Goal: Task Accomplishment & Management: Use online tool/utility

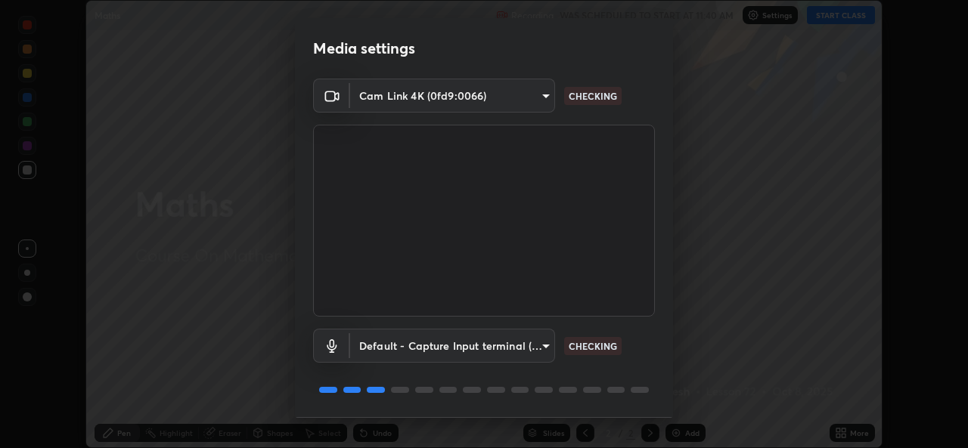
scroll to position [48, 0]
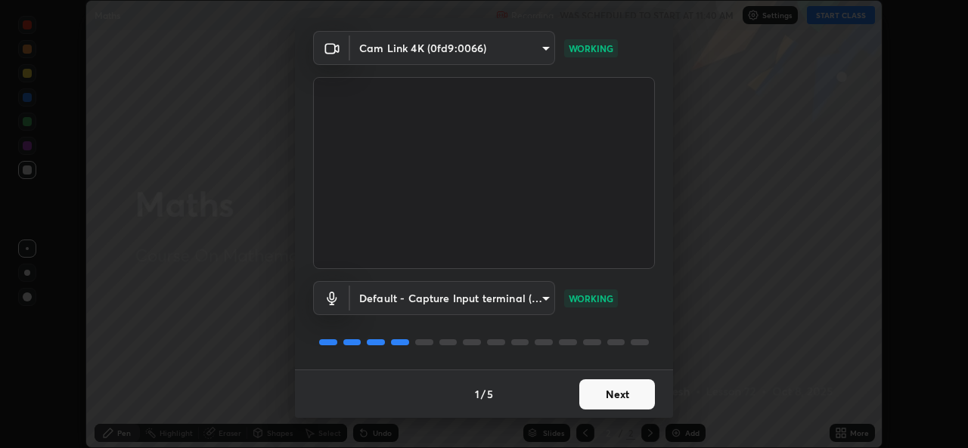
click at [593, 393] on button "Next" at bounding box center [617, 394] width 76 height 30
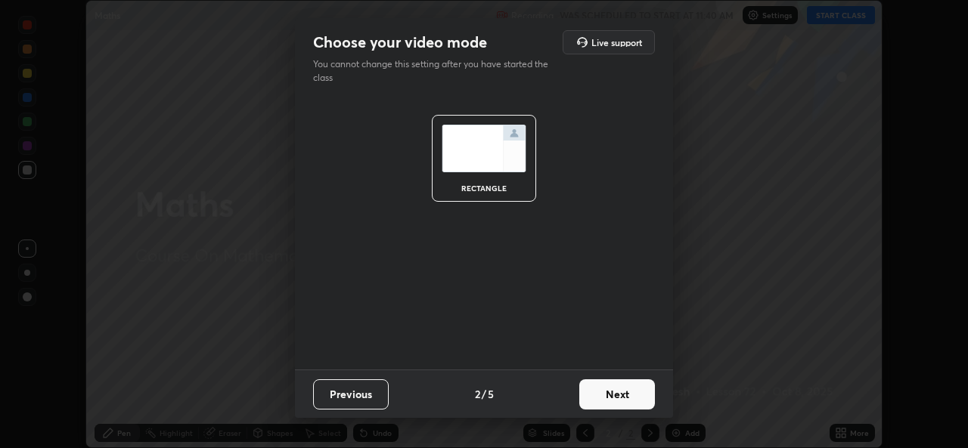
scroll to position [0, 0]
click at [596, 393] on button "Next" at bounding box center [617, 394] width 76 height 30
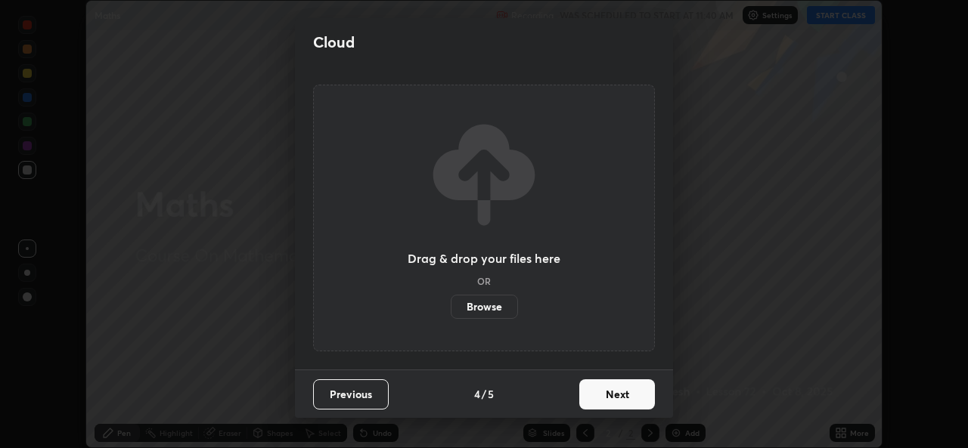
click at [598, 391] on button "Next" at bounding box center [617, 394] width 76 height 30
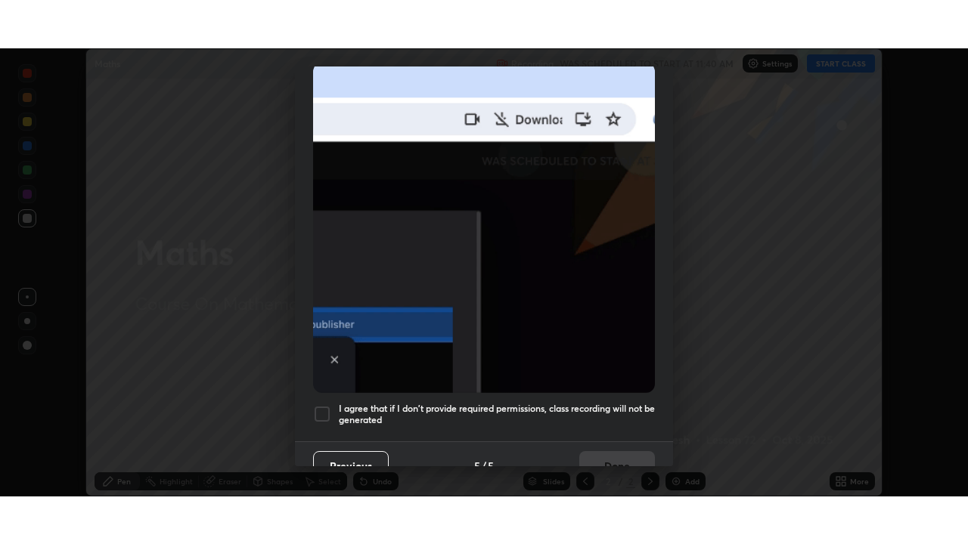
scroll to position [356, 0]
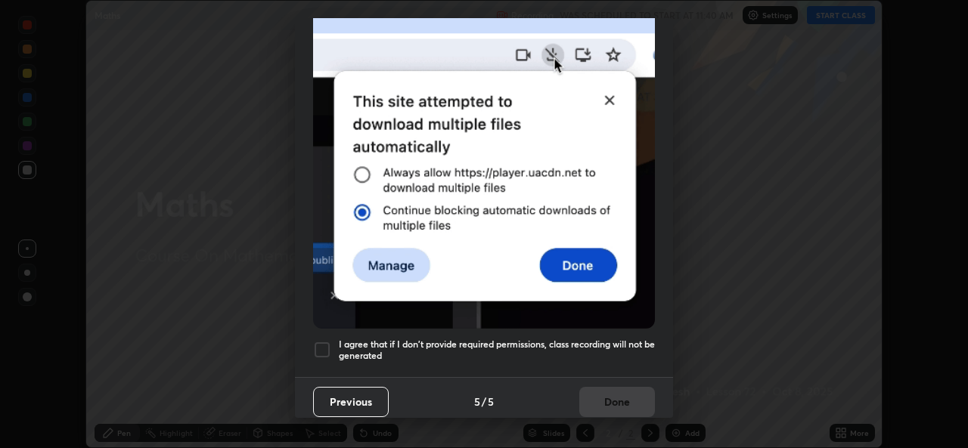
click at [480, 339] on h5 "I agree that if I don't provide required permissions, class recording will not …" at bounding box center [497, 350] width 316 height 23
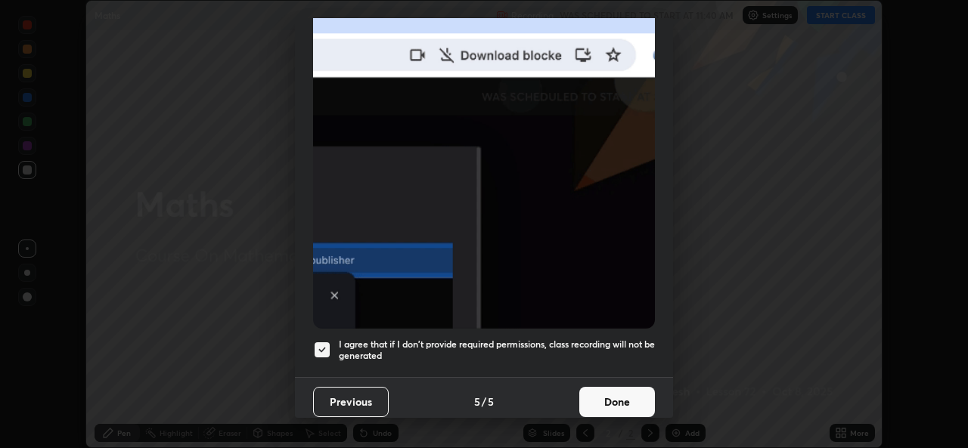
click at [609, 396] on button "Done" at bounding box center [617, 402] width 76 height 30
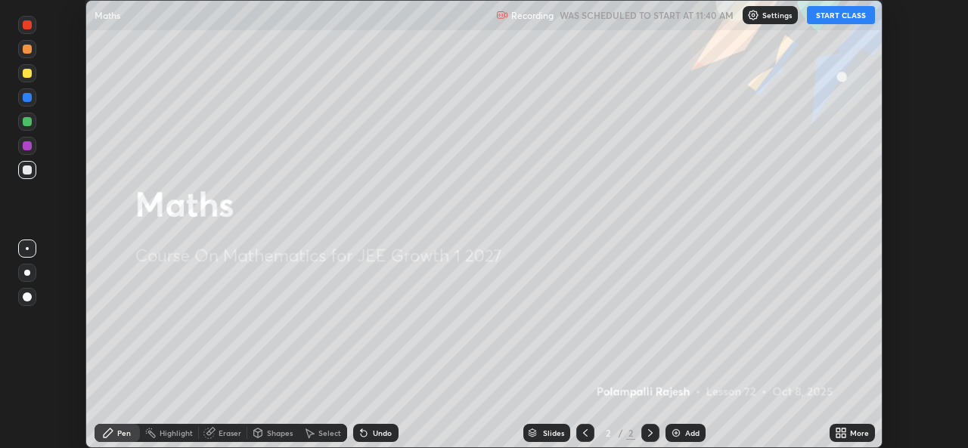
click at [819, 20] on button "START CLASS" at bounding box center [841, 15] width 68 height 18
click at [844, 432] on icon at bounding box center [843, 431] width 4 height 4
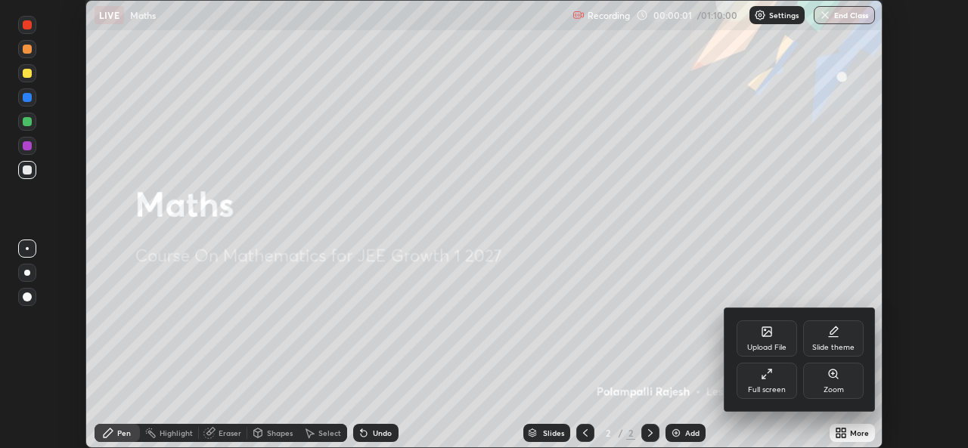
click at [762, 379] on icon at bounding box center [764, 377] width 4 height 4
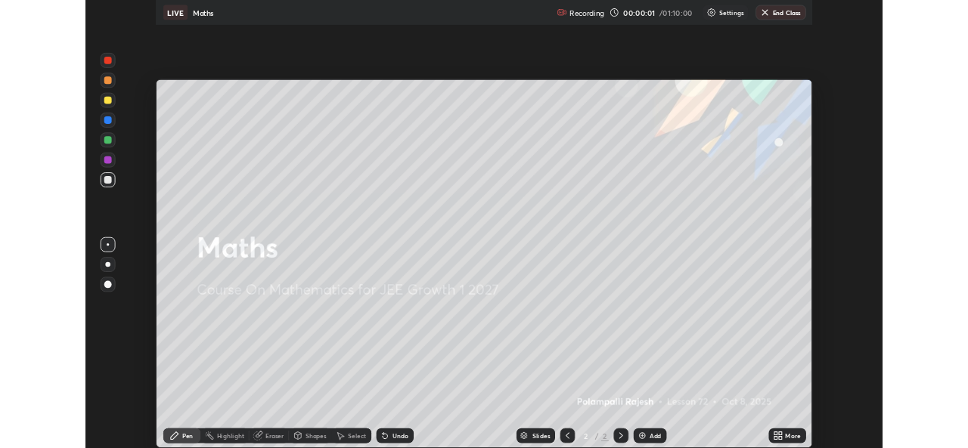
scroll to position [544, 968]
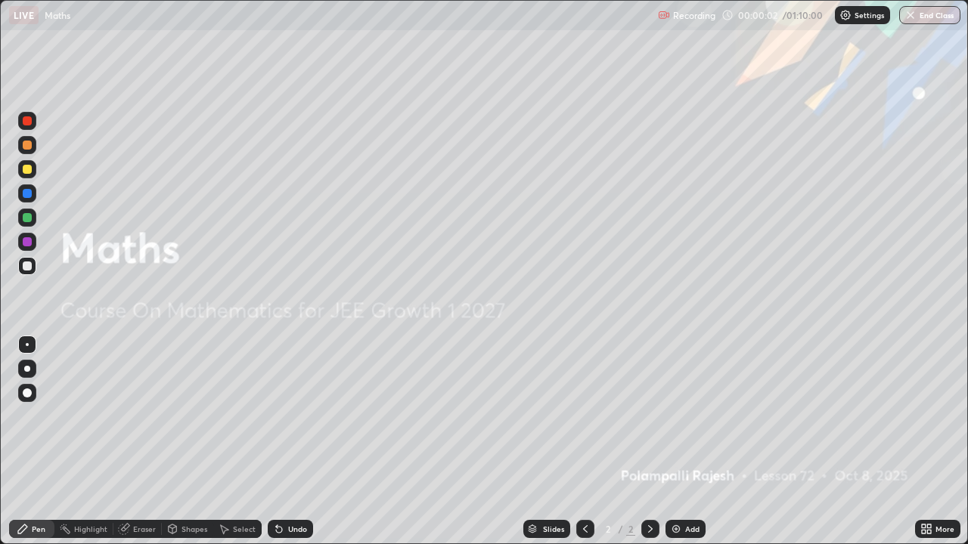
click at [690, 448] on div "Add" at bounding box center [685, 529] width 40 height 18
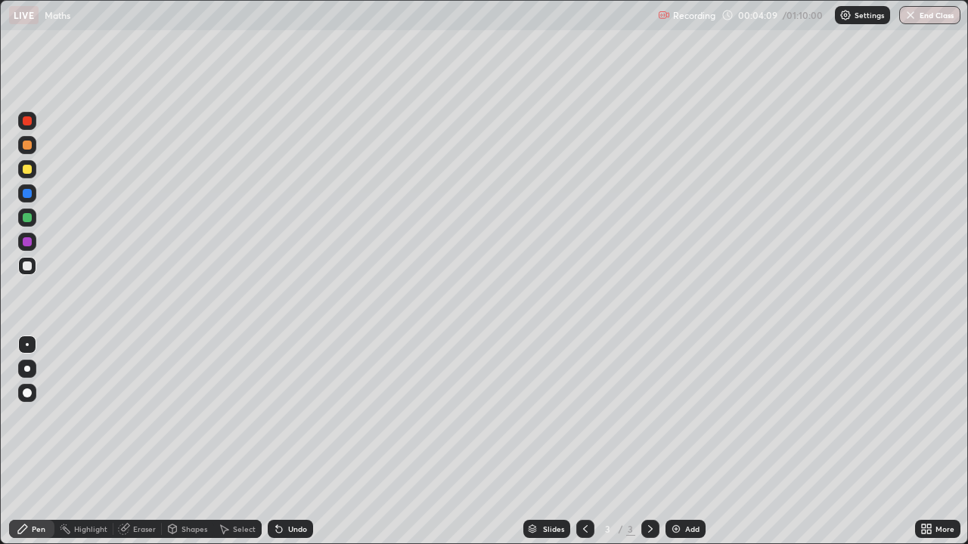
click at [33, 171] on div at bounding box center [27, 169] width 18 height 18
click at [31, 268] on div at bounding box center [27, 266] width 9 height 9
click at [26, 171] on div at bounding box center [27, 169] width 9 height 9
click at [34, 269] on div at bounding box center [27, 266] width 18 height 18
click at [296, 448] on div "Undo" at bounding box center [290, 529] width 45 height 18
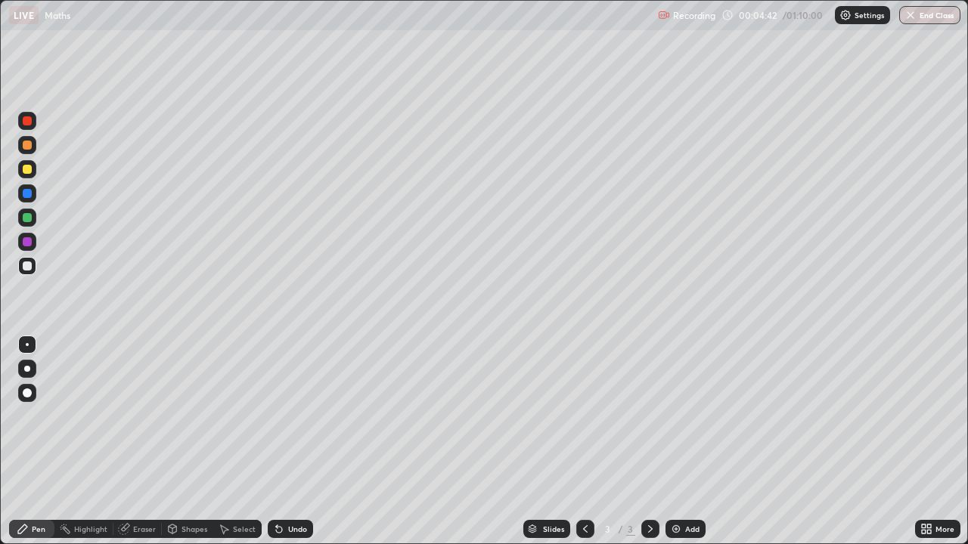
click at [296, 448] on div "Undo" at bounding box center [290, 529] width 45 height 18
click at [294, 448] on div "Undo" at bounding box center [297, 529] width 19 height 8
click at [297, 448] on div "Undo" at bounding box center [297, 529] width 19 height 8
click at [32, 175] on div at bounding box center [27, 169] width 18 height 18
click at [29, 150] on div at bounding box center [27, 145] width 18 height 18
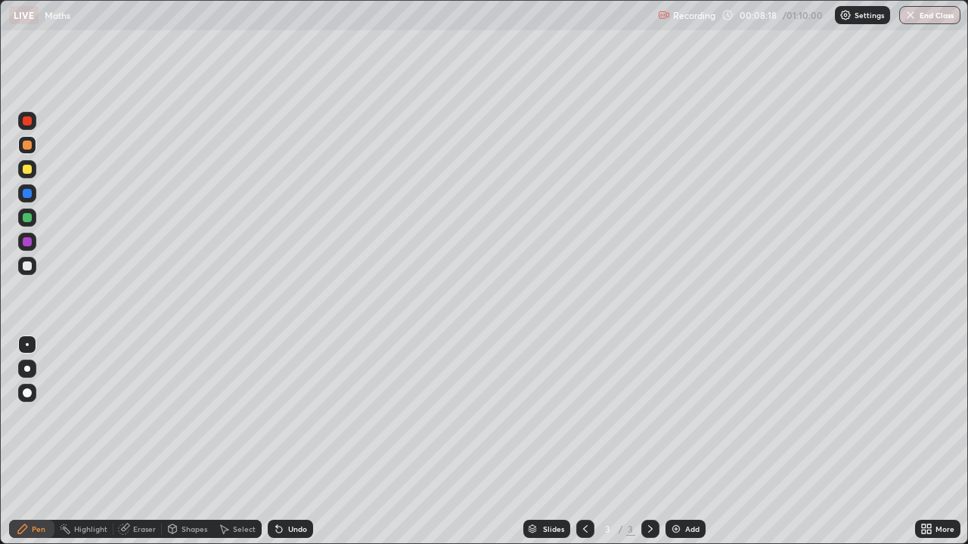
click at [27, 277] on div at bounding box center [27, 266] width 18 height 24
click at [26, 172] on div at bounding box center [27, 169] width 9 height 9
click at [233, 448] on div "Select" at bounding box center [244, 529] width 23 height 8
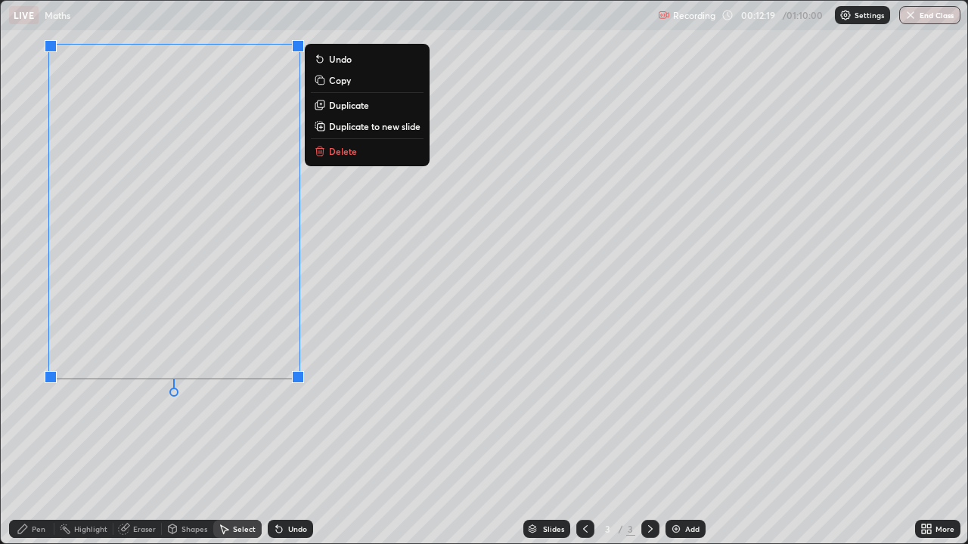
click at [339, 129] on p "Duplicate to new slide" at bounding box center [374, 126] width 91 height 12
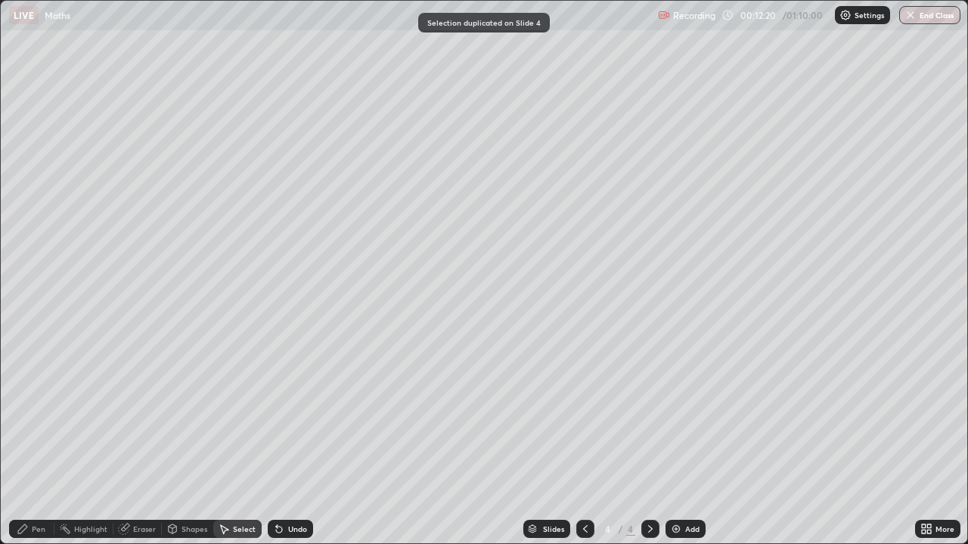
click at [38, 448] on div "Pen" at bounding box center [39, 529] width 14 height 8
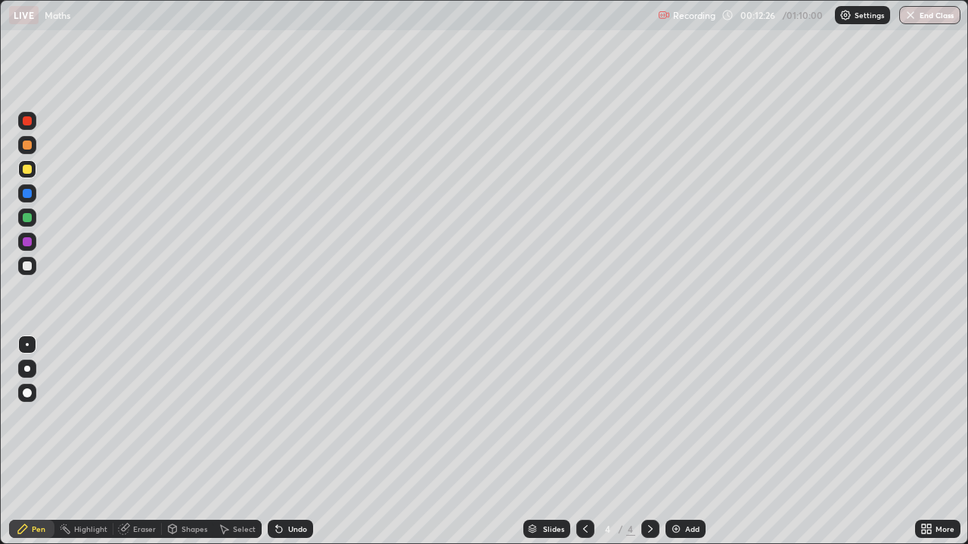
click at [25, 268] on div at bounding box center [27, 266] width 9 height 9
click at [288, 448] on div "Undo" at bounding box center [297, 529] width 19 height 8
click at [277, 448] on icon at bounding box center [279, 530] width 6 height 6
click at [280, 448] on div "Undo" at bounding box center [290, 529] width 45 height 18
click at [281, 448] on div "Undo" at bounding box center [290, 529] width 45 height 18
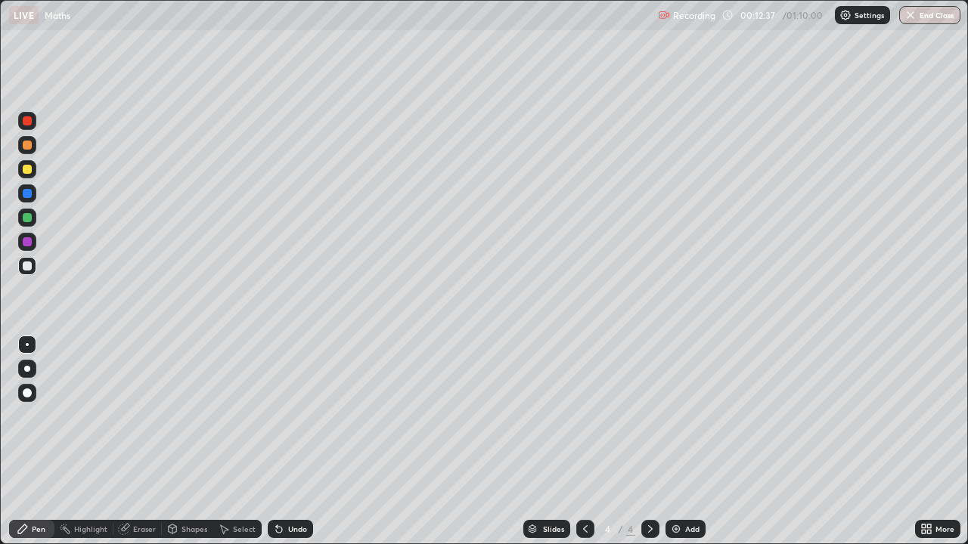
click at [283, 448] on div "Undo" at bounding box center [290, 529] width 45 height 18
click at [285, 448] on div "Undo" at bounding box center [290, 529] width 45 height 18
click at [190, 448] on div "Shapes" at bounding box center [194, 529] width 26 height 8
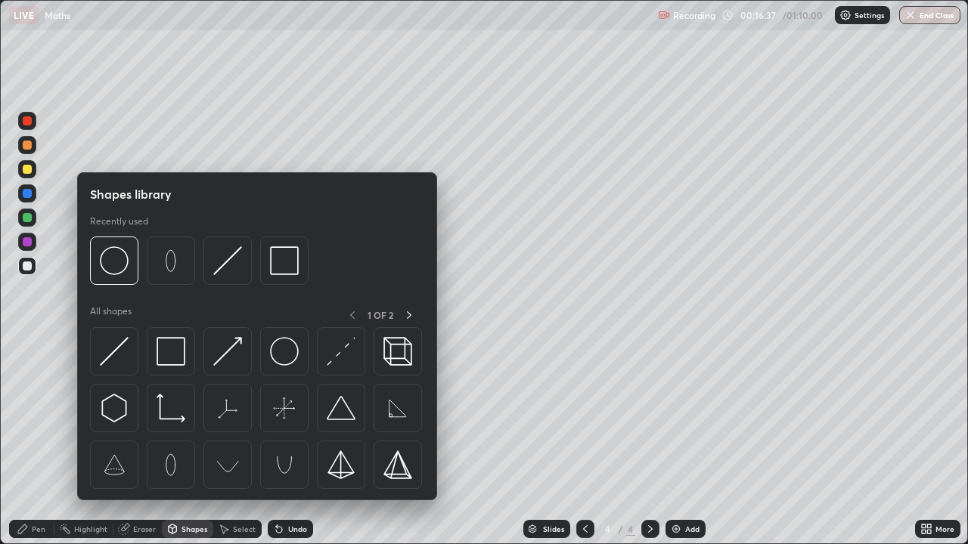
click at [141, 448] on div "Eraser" at bounding box center [137, 529] width 48 height 18
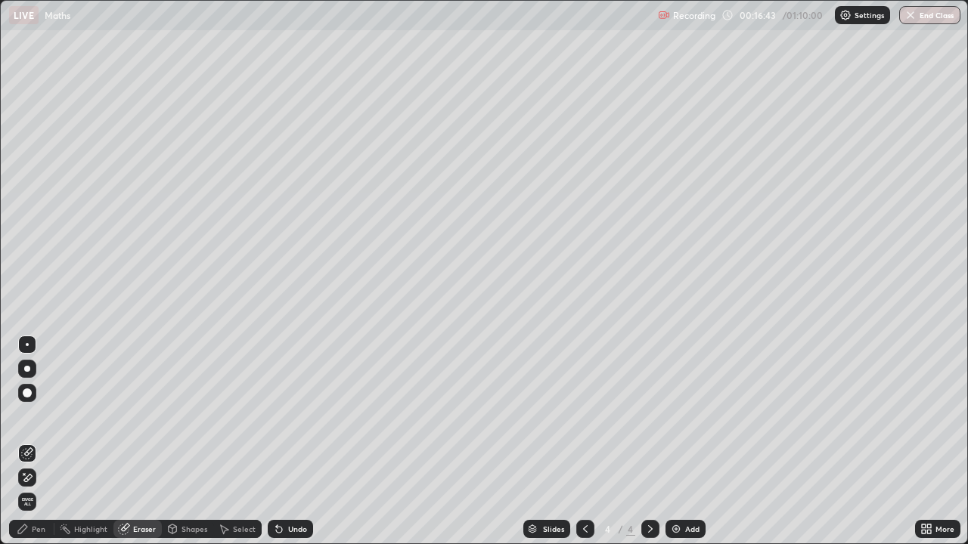
click at [24, 448] on icon at bounding box center [24, 474] width 2 height 2
click at [33, 448] on div "Pen" at bounding box center [31, 529] width 45 height 18
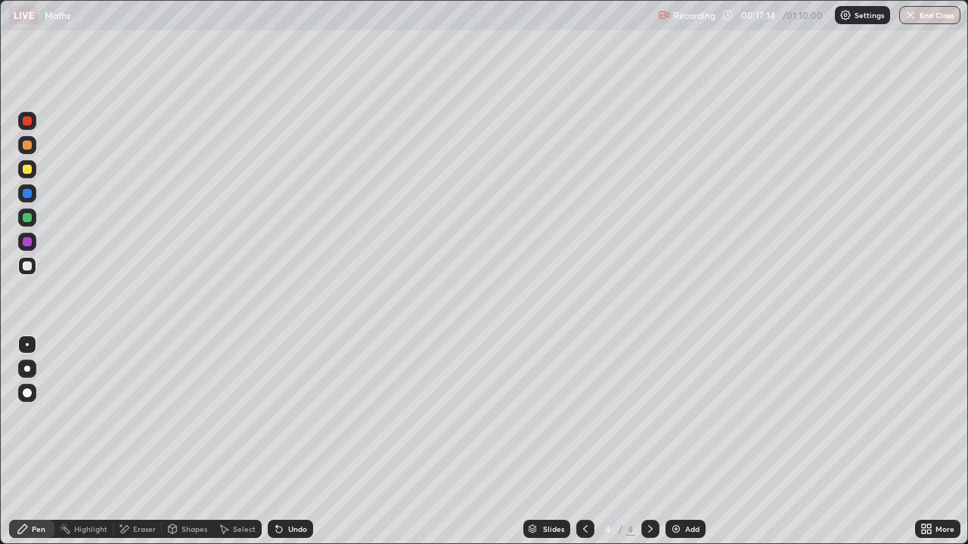
click at [292, 448] on div "Undo" at bounding box center [297, 529] width 19 height 8
click at [23, 165] on div at bounding box center [27, 169] width 18 height 18
click at [29, 194] on div at bounding box center [27, 193] width 9 height 9
click at [30, 147] on div at bounding box center [27, 145] width 9 height 9
click at [29, 171] on div at bounding box center [27, 169] width 9 height 9
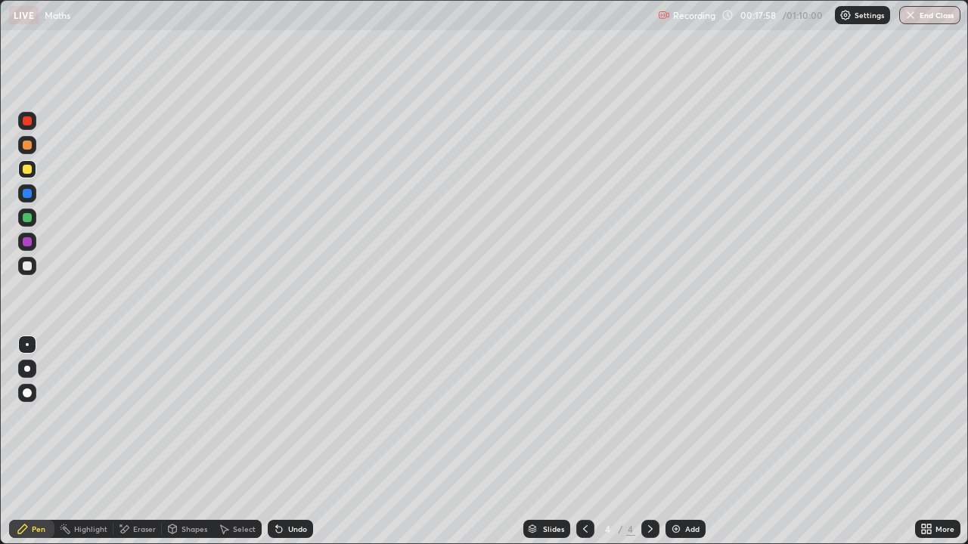
click at [26, 265] on div at bounding box center [27, 266] width 9 height 9
click at [26, 150] on div at bounding box center [27, 145] width 18 height 18
click at [27, 216] on div at bounding box center [27, 217] width 9 height 9
click at [289, 448] on div "Undo" at bounding box center [297, 529] width 19 height 8
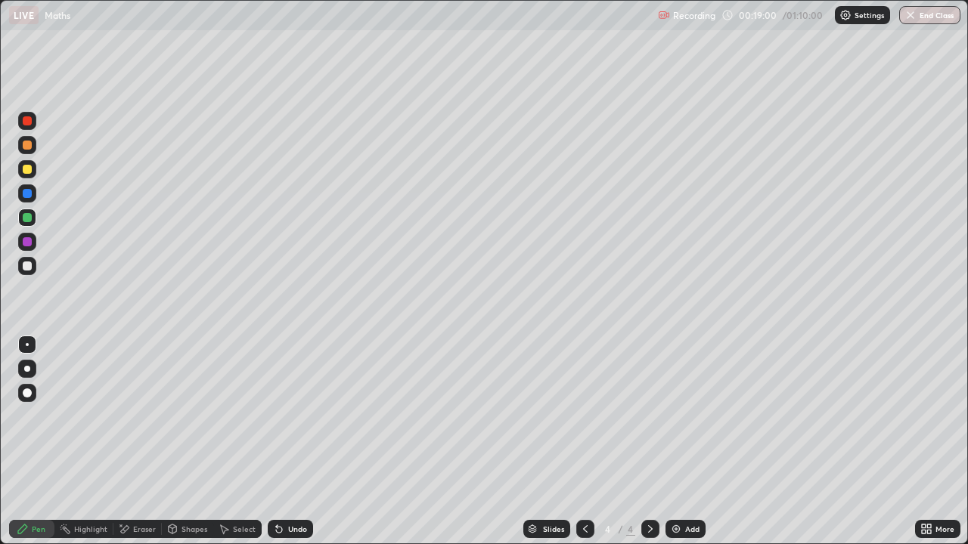
click at [289, 448] on div "Undo" at bounding box center [297, 529] width 19 height 8
click at [287, 448] on div "Undo" at bounding box center [290, 529] width 45 height 18
click at [29, 265] on div at bounding box center [27, 266] width 9 height 9
click at [25, 218] on div at bounding box center [27, 217] width 9 height 9
click at [27, 267] on div at bounding box center [27, 266] width 9 height 9
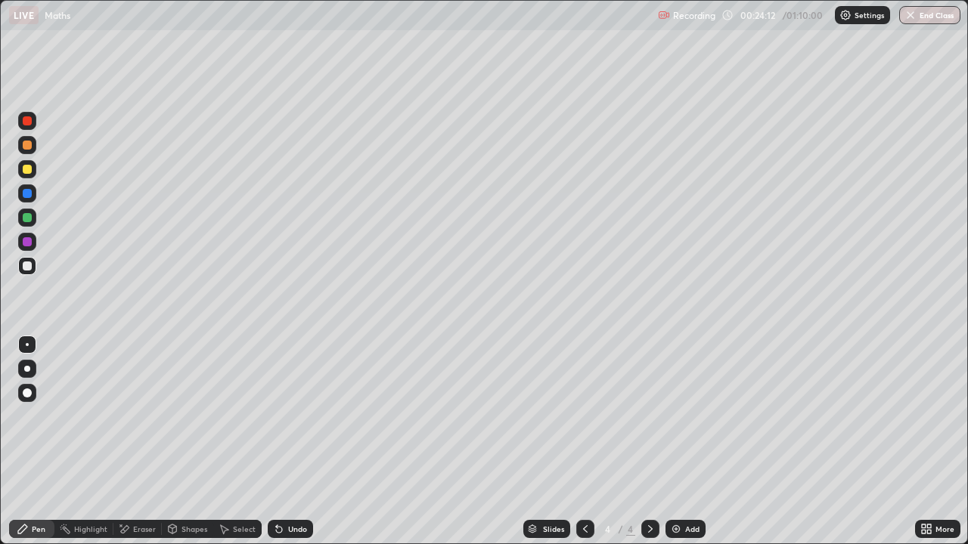
click at [234, 448] on div "Select" at bounding box center [244, 529] width 23 height 8
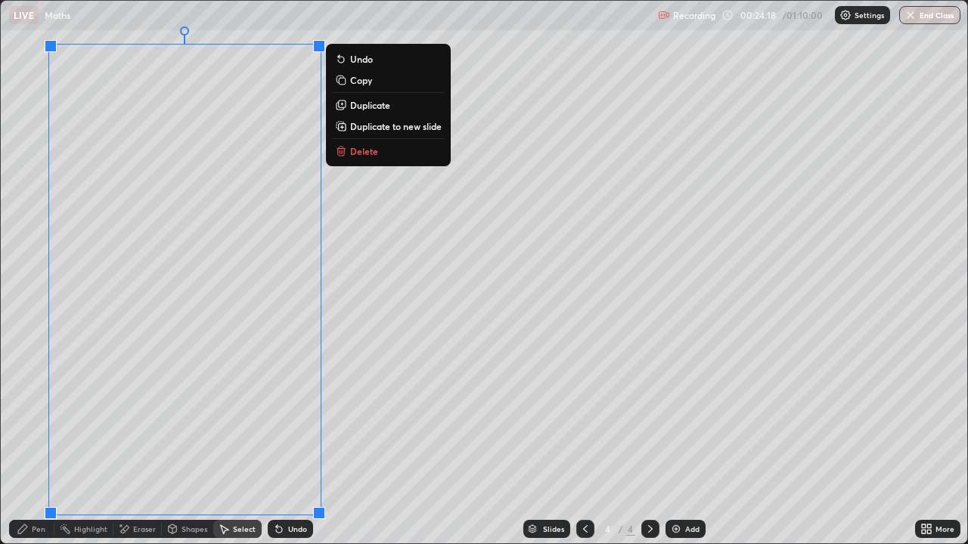
click at [357, 151] on p "Delete" at bounding box center [364, 151] width 28 height 12
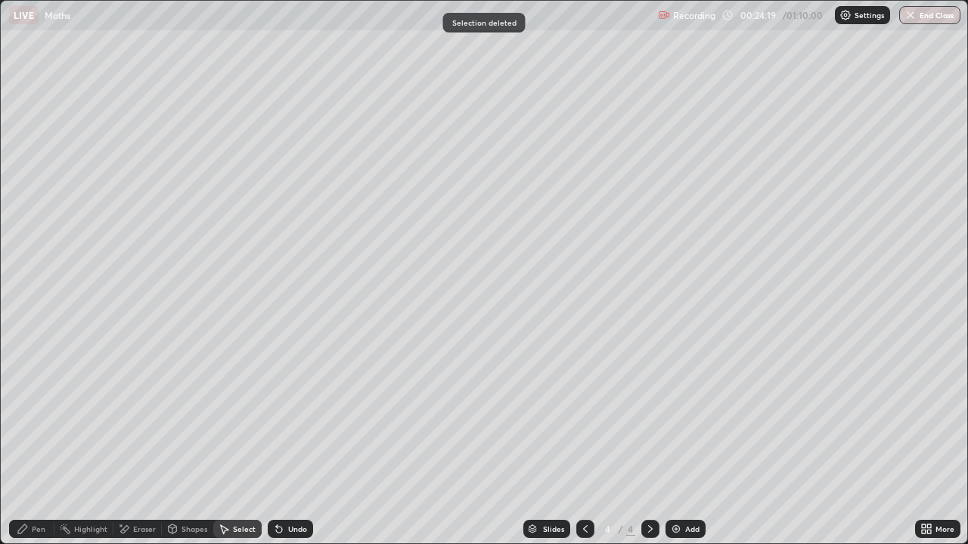
click at [37, 448] on div "Pen" at bounding box center [39, 529] width 14 height 8
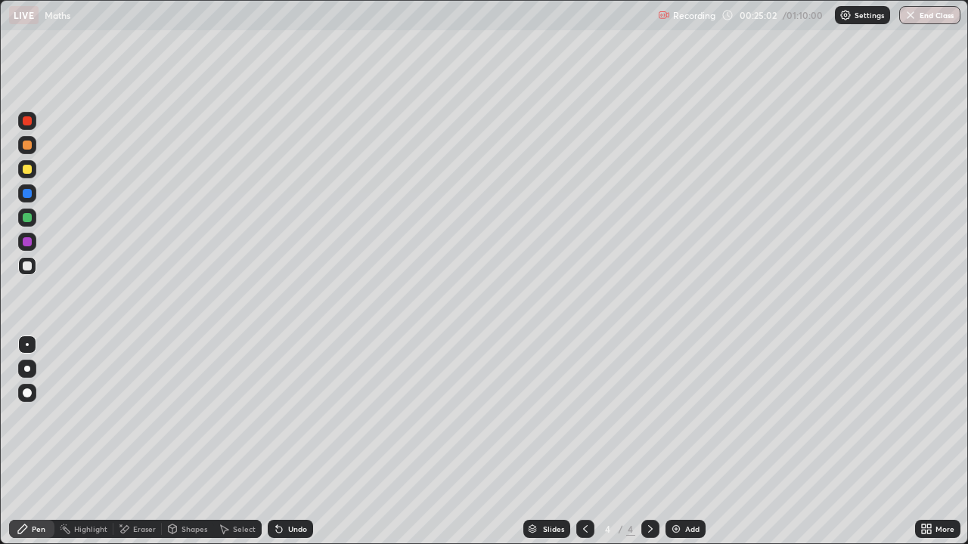
click at [277, 448] on icon at bounding box center [279, 530] width 6 height 6
click at [280, 448] on icon at bounding box center [279, 530] width 6 height 6
click at [29, 219] on div at bounding box center [27, 217] width 9 height 9
click at [681, 448] on div "Add" at bounding box center [685, 529] width 40 height 18
click at [30, 273] on div at bounding box center [27, 266] width 18 height 18
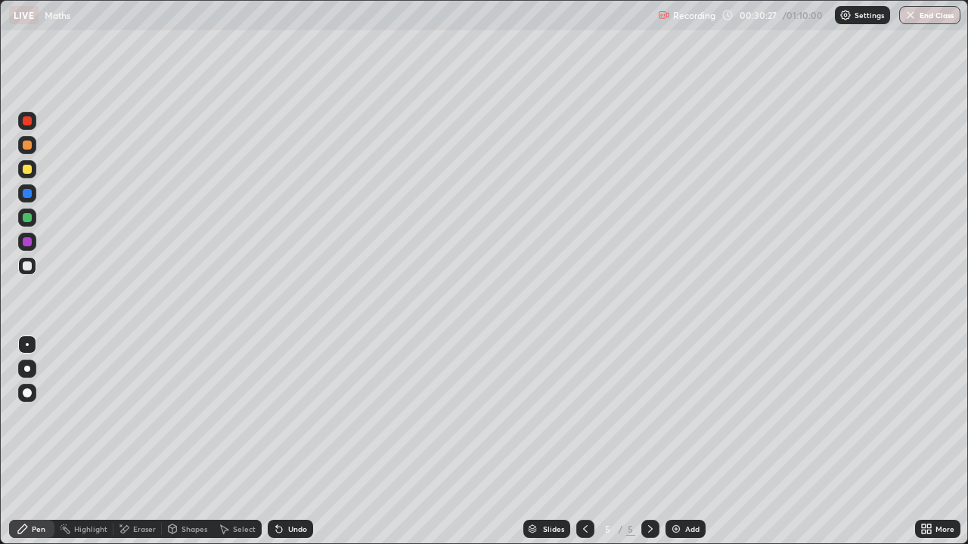
click at [26, 172] on div at bounding box center [27, 169] width 9 height 9
click at [32, 259] on div at bounding box center [27, 266] width 18 height 18
click at [282, 448] on icon at bounding box center [279, 529] width 12 height 12
click at [30, 175] on div at bounding box center [27, 169] width 18 height 18
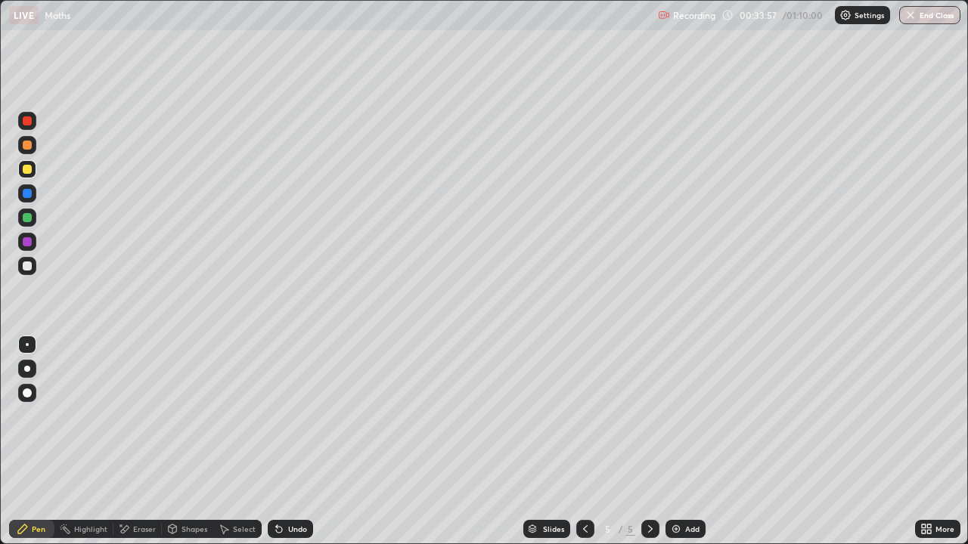
click at [33, 271] on div at bounding box center [27, 266] width 18 height 18
click at [133, 448] on div "Eraser" at bounding box center [144, 529] width 23 height 8
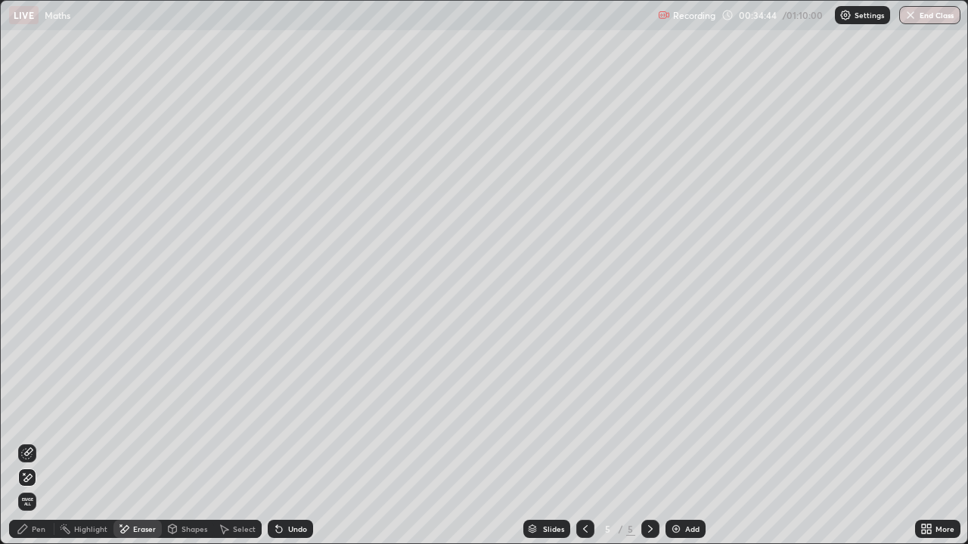
click at [40, 448] on div "Pen" at bounding box center [39, 529] width 14 height 8
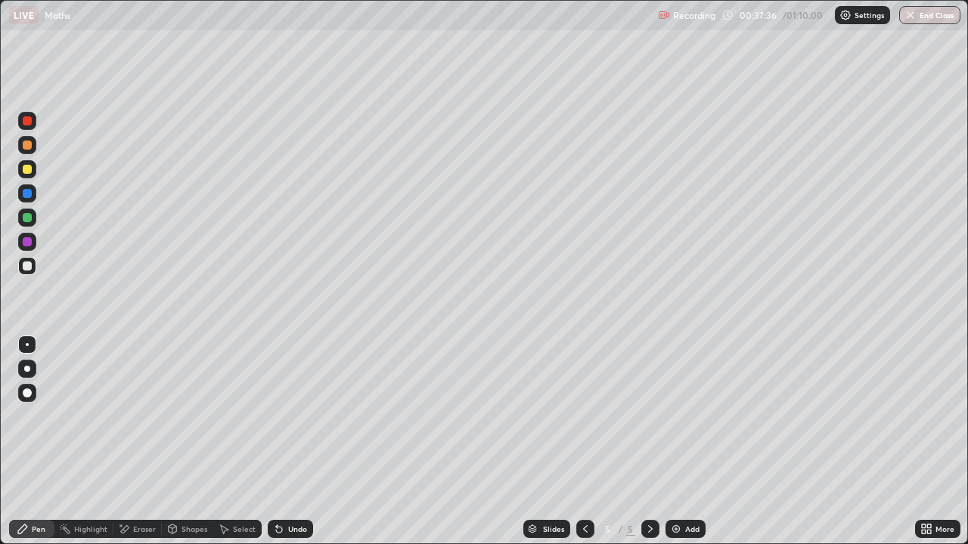
click at [28, 144] on div at bounding box center [27, 145] width 9 height 9
click at [23, 266] on div at bounding box center [27, 266] width 9 height 9
click at [25, 171] on div at bounding box center [27, 169] width 9 height 9
click at [148, 448] on div "Eraser" at bounding box center [144, 529] width 23 height 8
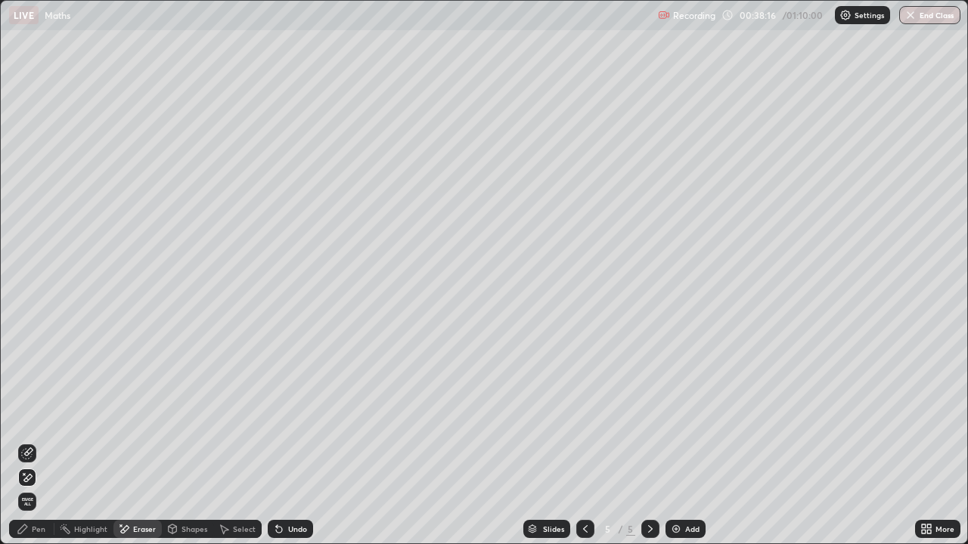
click at [39, 448] on div "Pen" at bounding box center [39, 529] width 14 height 8
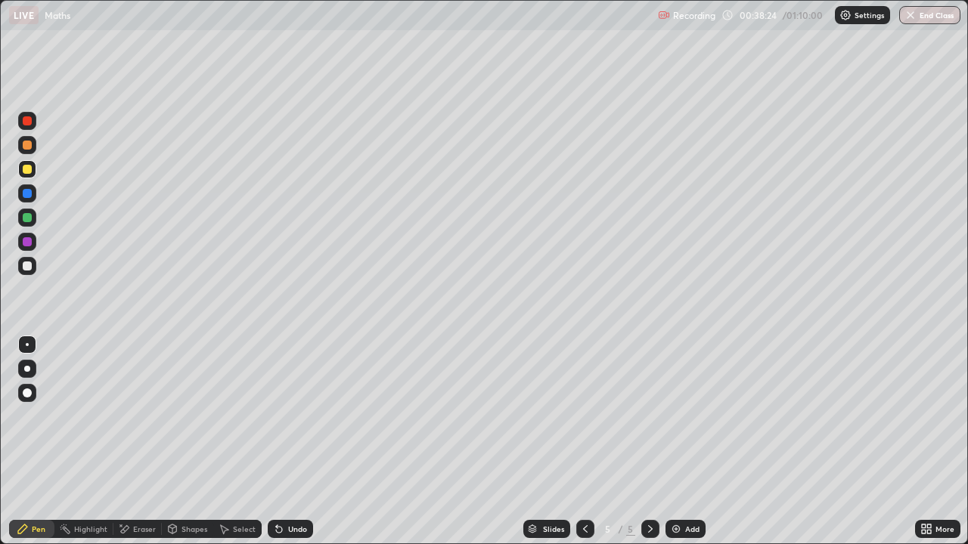
click at [144, 448] on div "Eraser" at bounding box center [144, 529] width 23 height 8
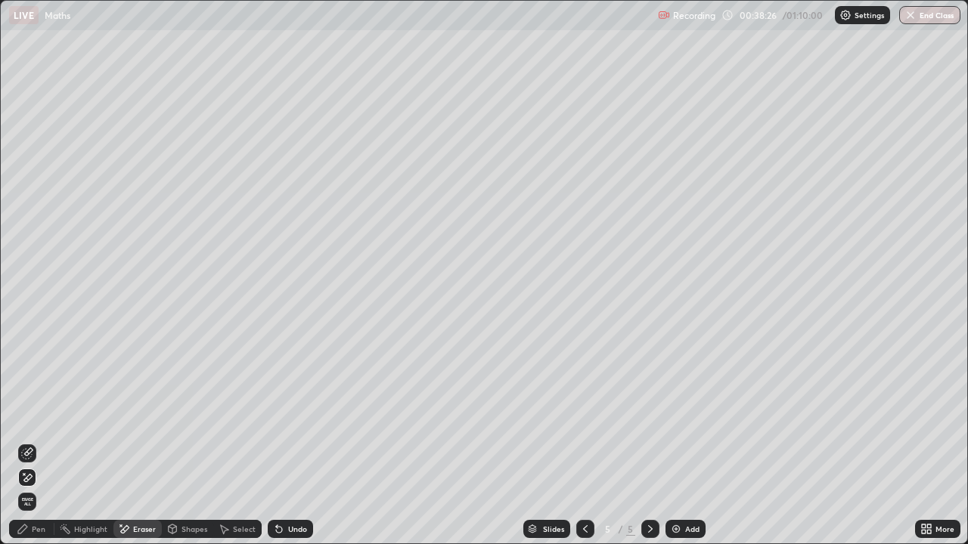
click at [43, 448] on div "Pen" at bounding box center [39, 529] width 14 height 8
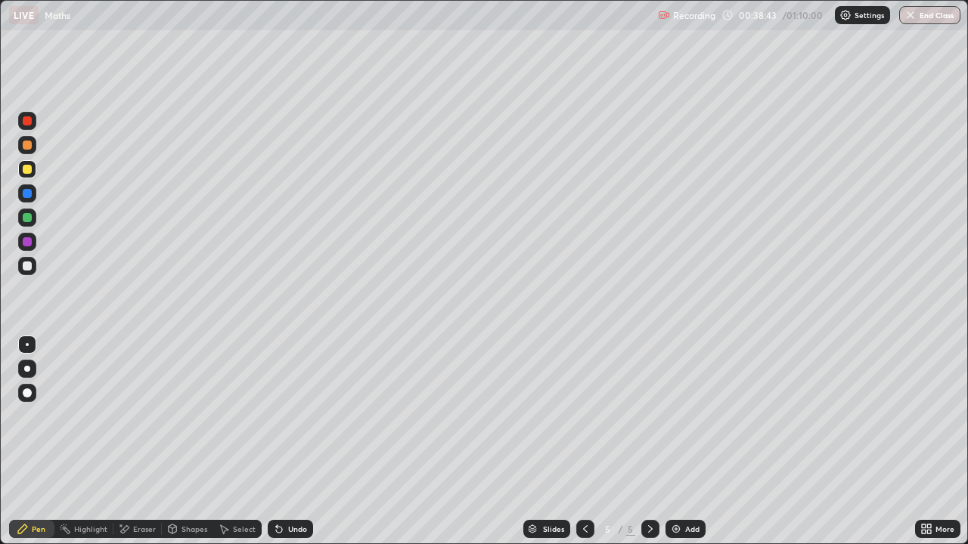
click at [28, 147] on div at bounding box center [27, 145] width 9 height 9
click at [29, 173] on div at bounding box center [27, 169] width 9 height 9
click at [23, 271] on div at bounding box center [27, 266] width 18 height 18
click at [23, 168] on div at bounding box center [27, 169] width 9 height 9
click at [26, 269] on div at bounding box center [27, 266] width 9 height 9
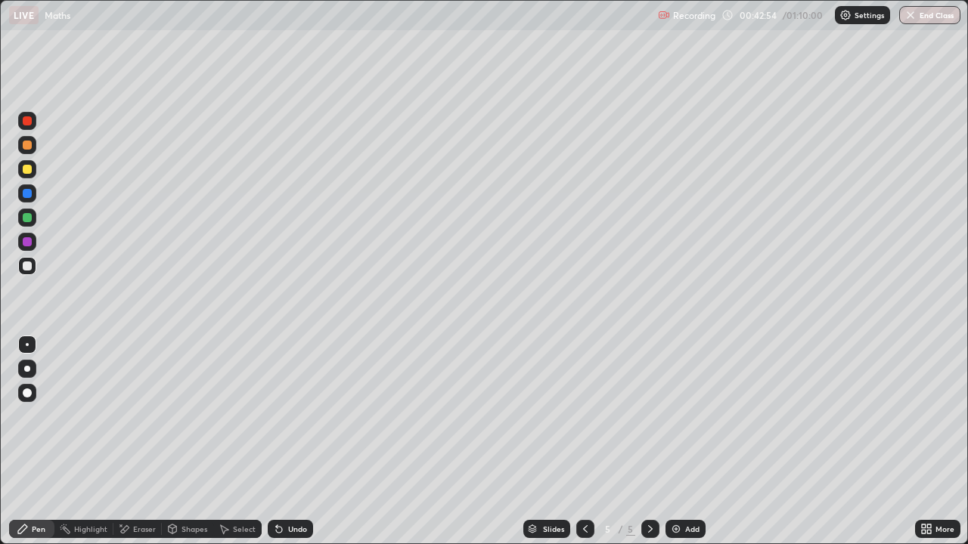
click at [130, 448] on div "Eraser" at bounding box center [137, 529] width 48 height 18
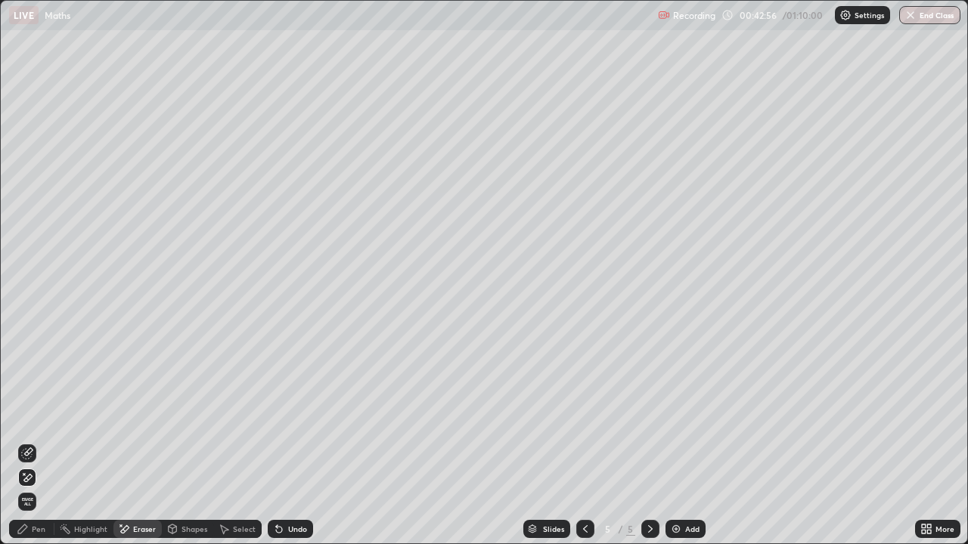
click at [44, 448] on div "Pen" at bounding box center [39, 529] width 14 height 8
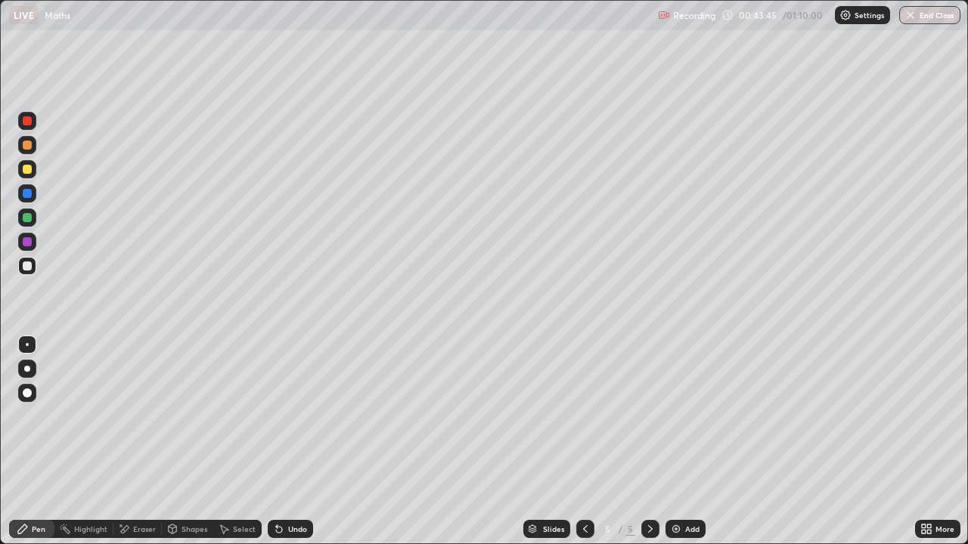
click at [281, 448] on icon at bounding box center [279, 529] width 12 height 12
click at [139, 448] on div "Eraser" at bounding box center [144, 529] width 23 height 8
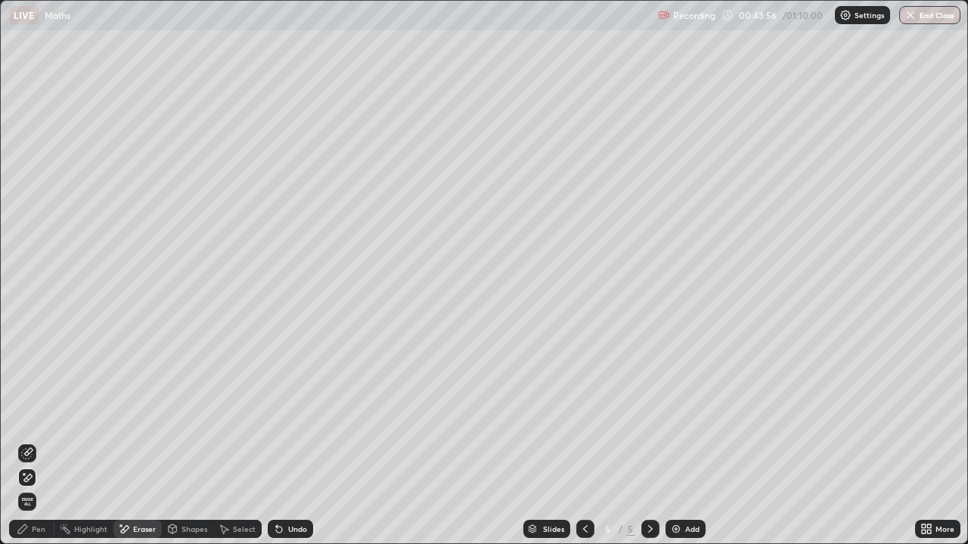
click at [36, 448] on div "Pen" at bounding box center [39, 529] width 14 height 8
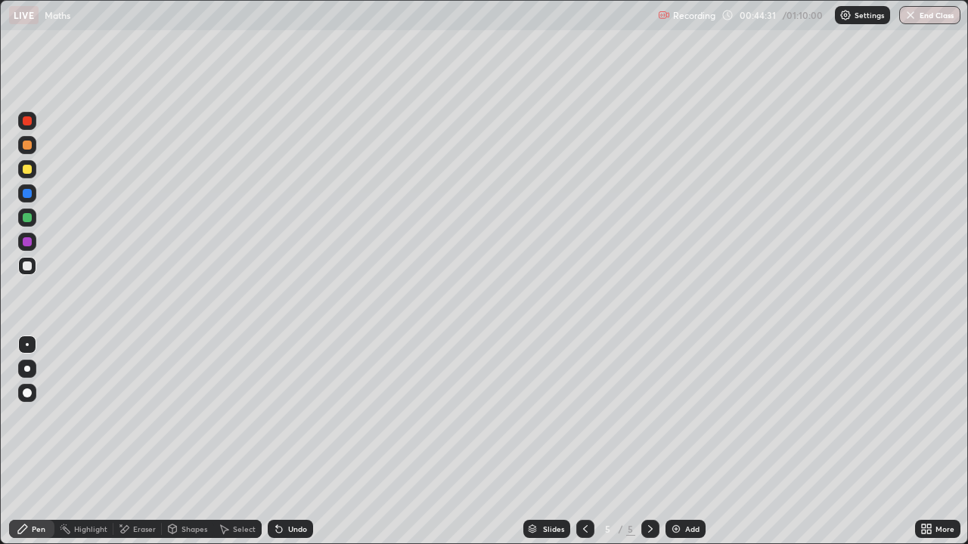
click at [134, 448] on div "Eraser" at bounding box center [144, 529] width 23 height 8
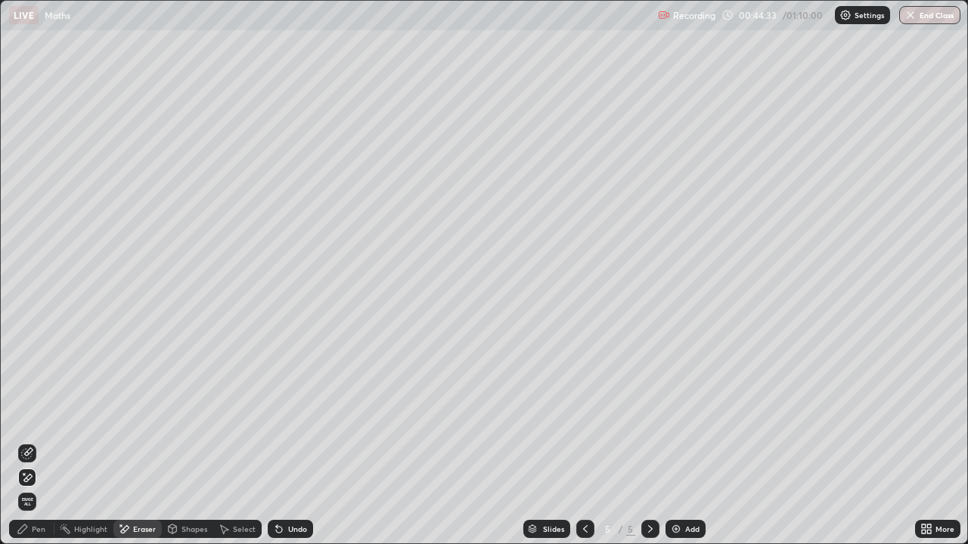
click at [36, 448] on div "Pen" at bounding box center [39, 529] width 14 height 8
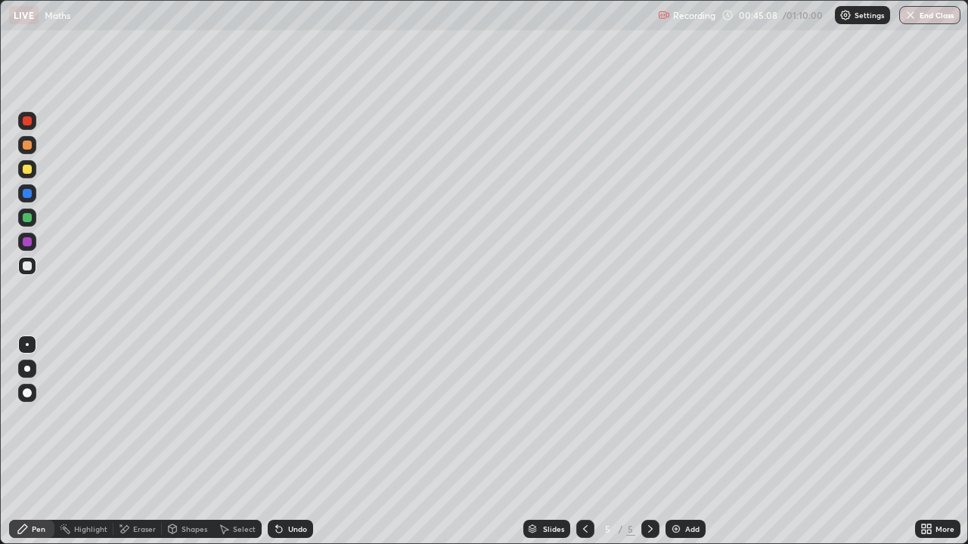
click at [233, 448] on div "Select" at bounding box center [244, 529] width 23 height 8
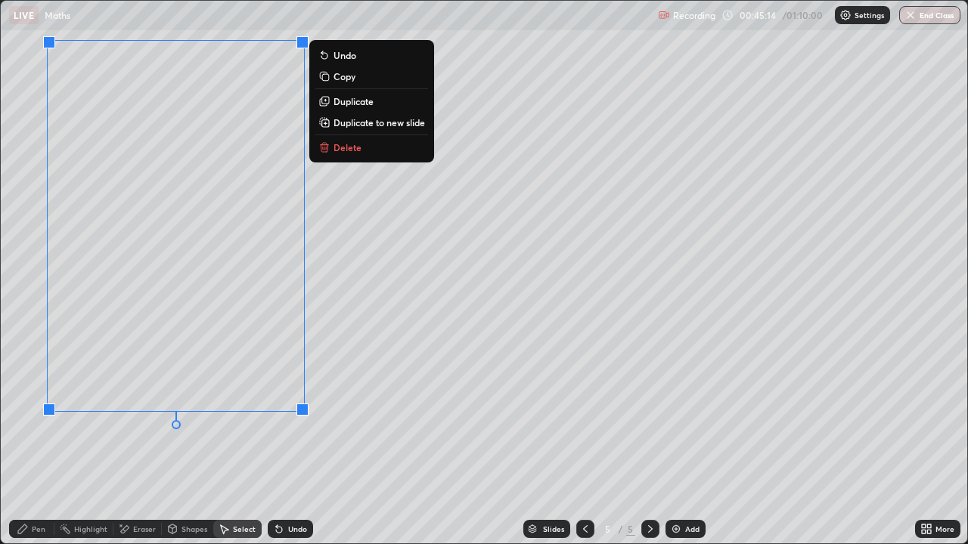
click at [336, 125] on p "Duplicate to new slide" at bounding box center [378, 122] width 91 height 12
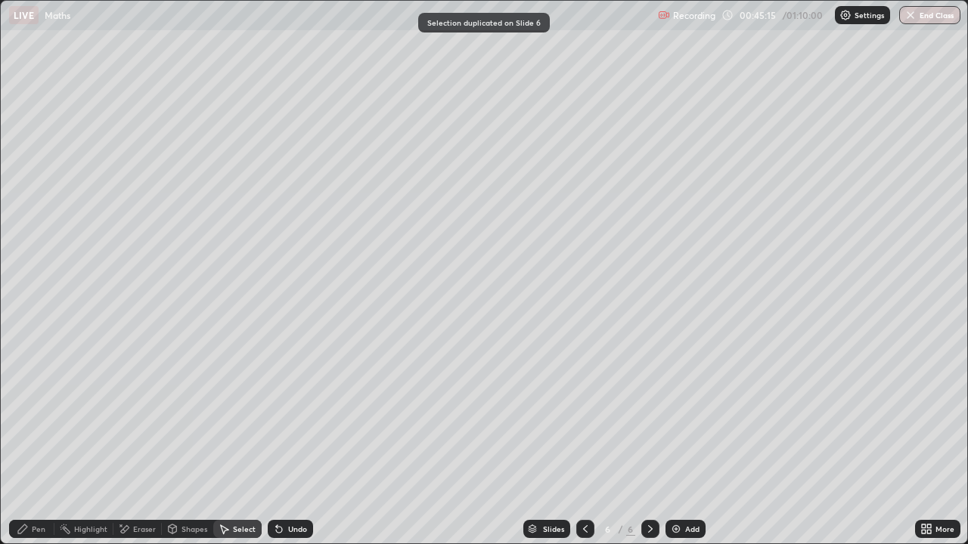
click at [33, 448] on div "Pen" at bounding box center [39, 529] width 14 height 8
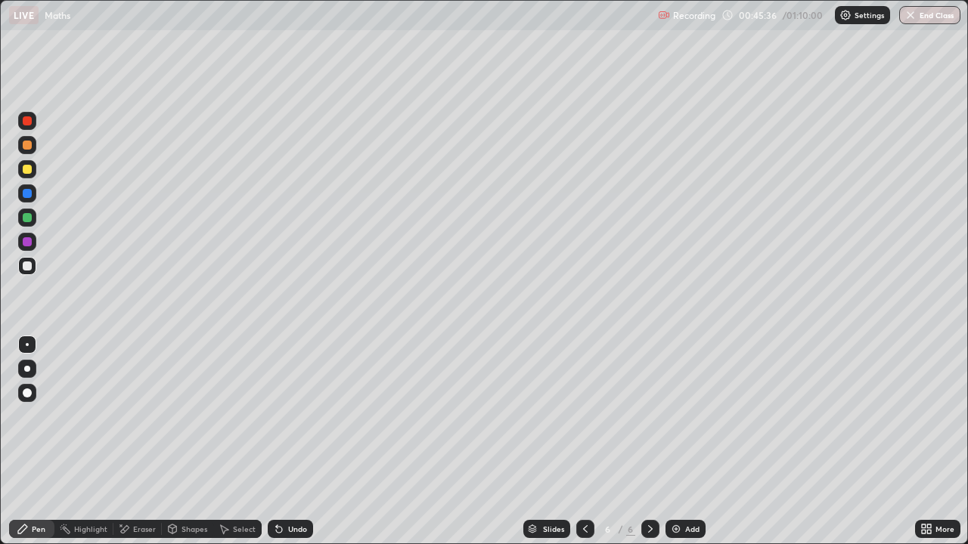
click at [138, 448] on div "Eraser" at bounding box center [144, 529] width 23 height 8
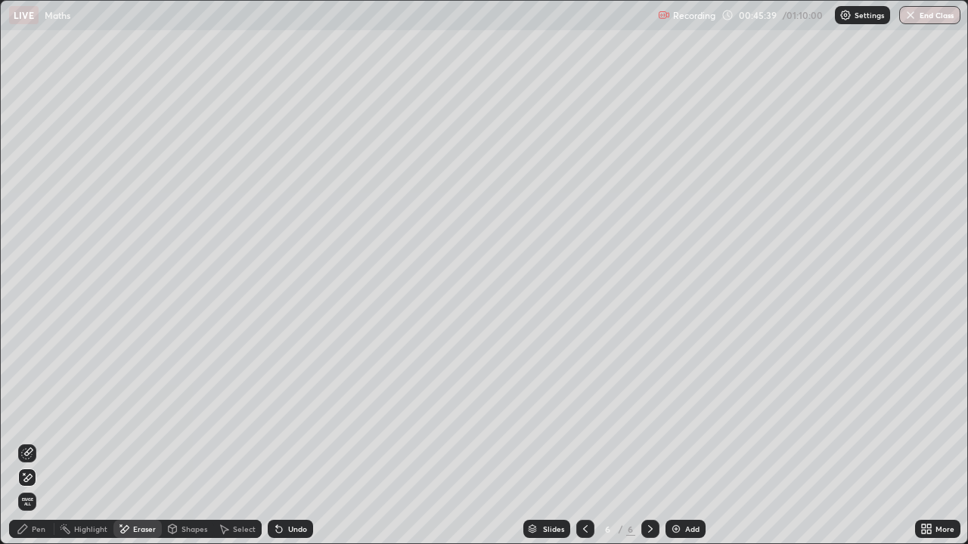
click at [35, 448] on div "Pen" at bounding box center [39, 529] width 14 height 8
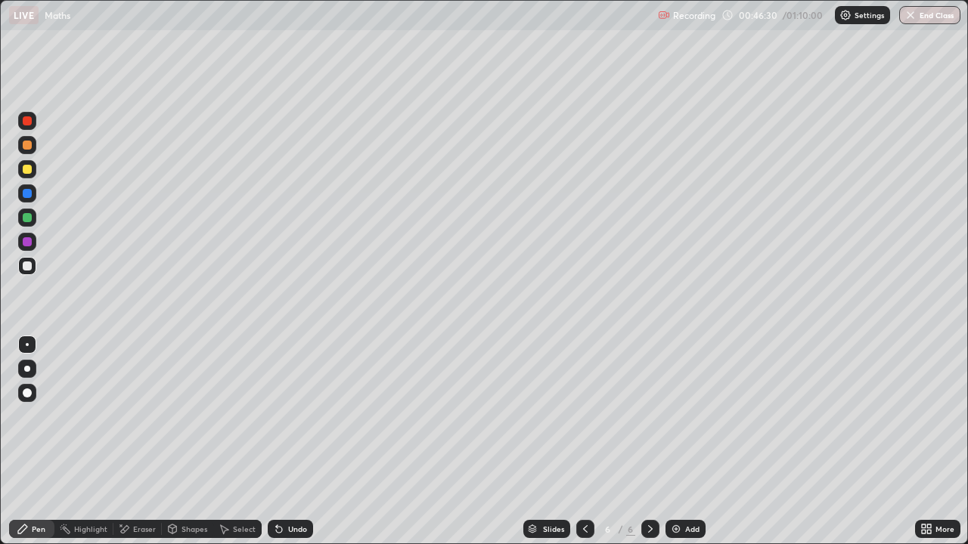
click at [26, 221] on div at bounding box center [27, 217] width 9 height 9
click at [24, 265] on div at bounding box center [27, 266] width 9 height 9
click at [24, 169] on div at bounding box center [27, 169] width 9 height 9
click at [25, 265] on div at bounding box center [27, 266] width 9 height 9
click at [240, 448] on div "Select" at bounding box center [244, 529] width 23 height 8
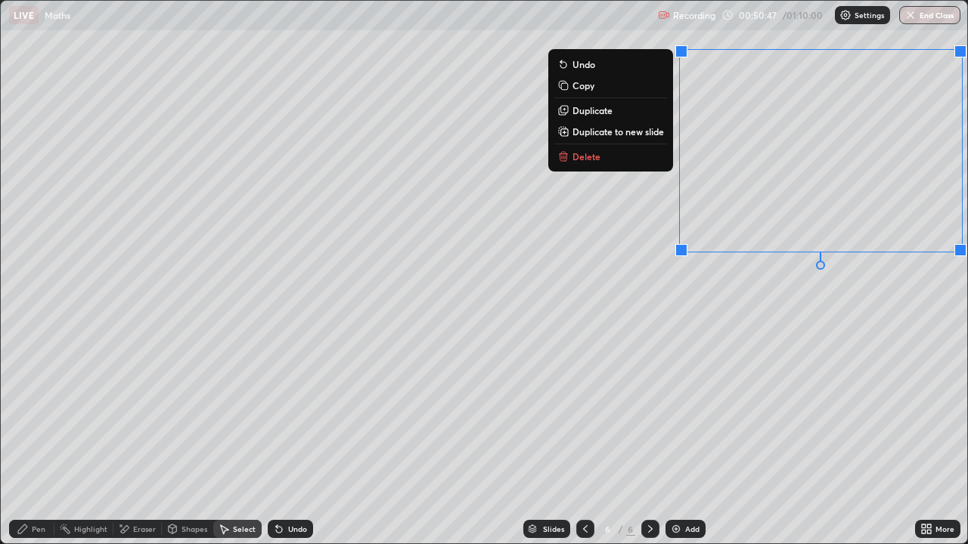
click at [600, 85] on button "Copy" at bounding box center [610, 85] width 113 height 18
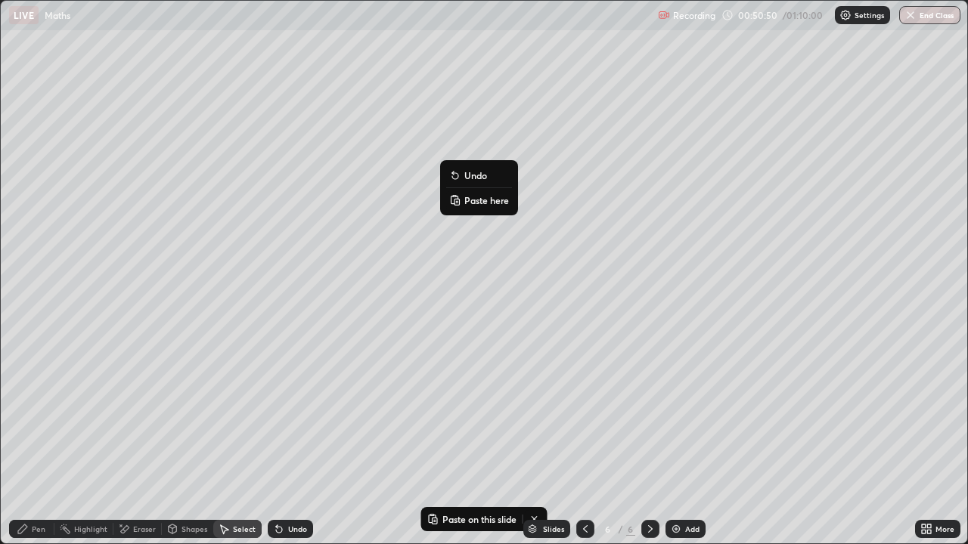
click at [470, 203] on p "Paste here" at bounding box center [486, 200] width 45 height 12
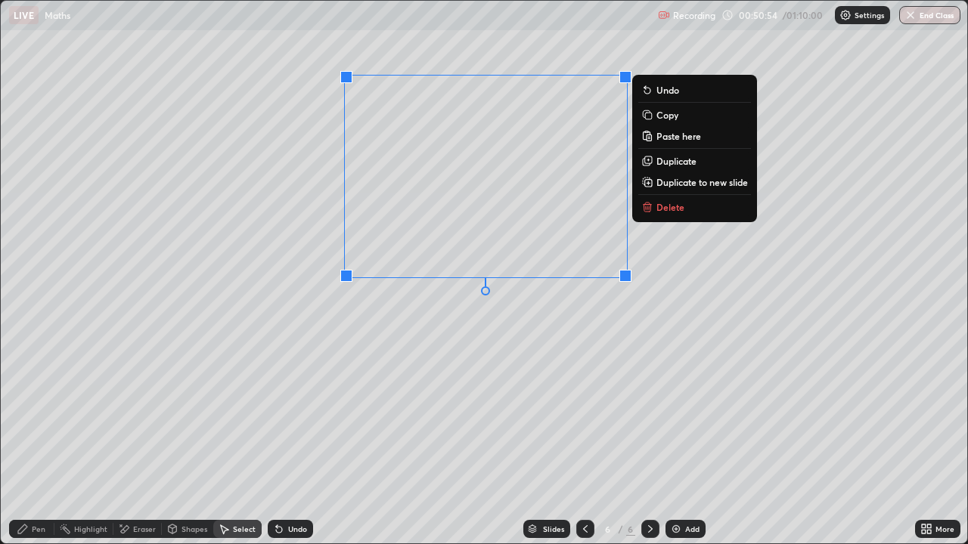
click at [141, 448] on div "Eraser" at bounding box center [144, 529] width 23 height 8
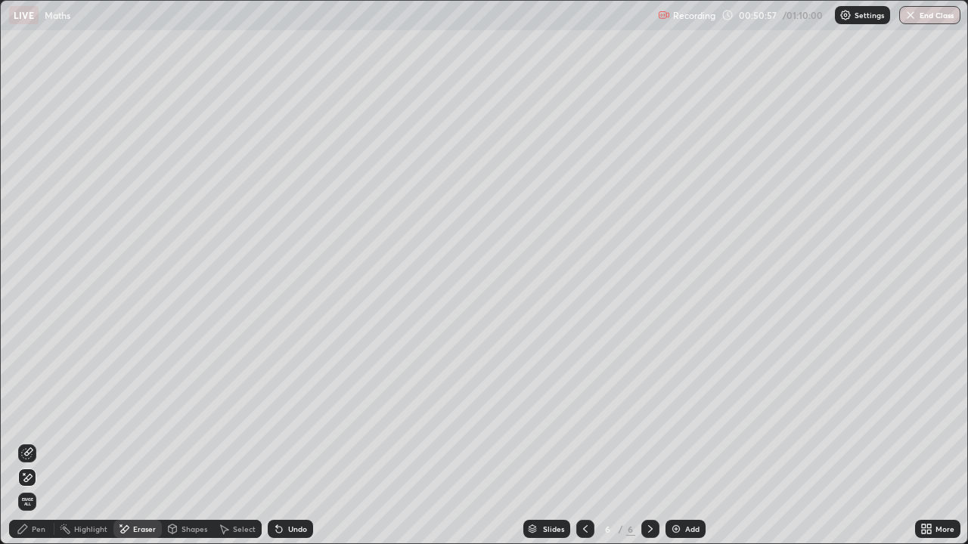
click at [39, 448] on div "Pen" at bounding box center [39, 529] width 14 height 8
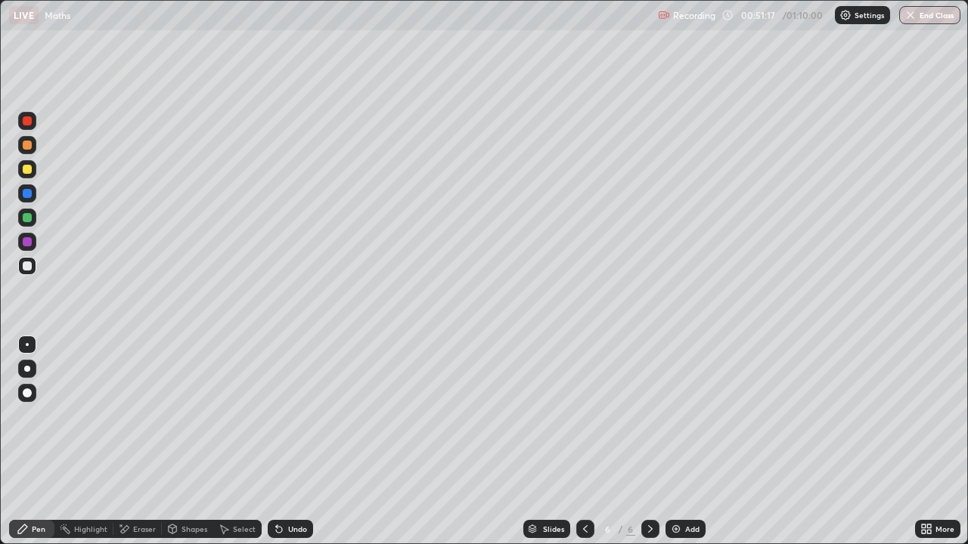
click at [301, 448] on div "Undo" at bounding box center [297, 529] width 19 height 8
click at [23, 175] on div at bounding box center [27, 169] width 18 height 18
click at [30, 268] on div at bounding box center [27, 266] width 9 height 9
click at [276, 448] on icon at bounding box center [277, 526] width 2 height 2
click at [233, 448] on div "Select" at bounding box center [244, 529] width 23 height 8
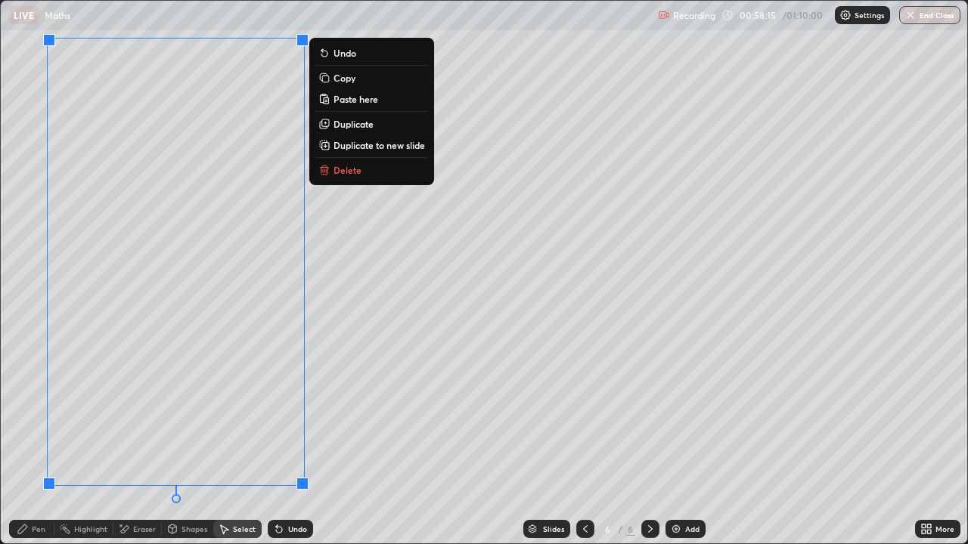
click at [338, 174] on p "Delete" at bounding box center [347, 170] width 28 height 12
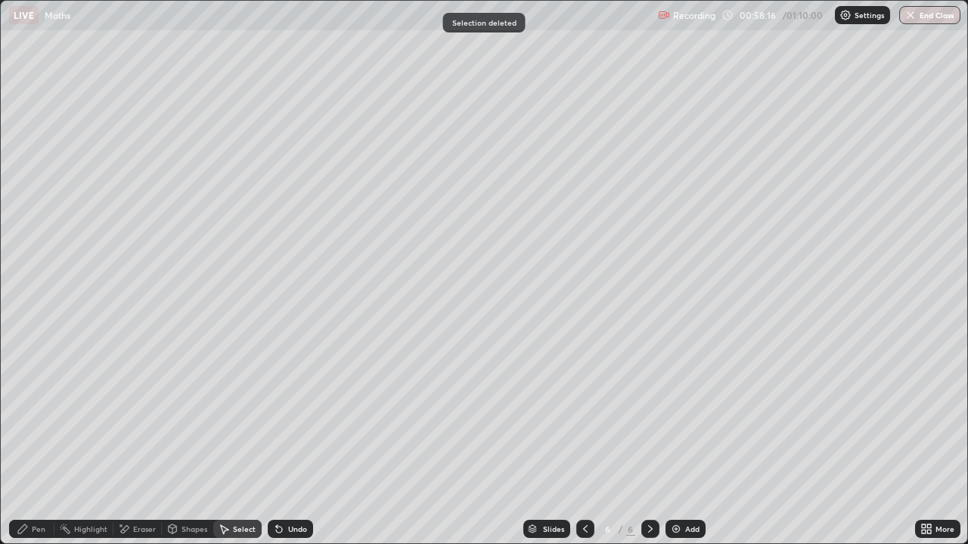
click at [45, 448] on div "Pen" at bounding box center [39, 529] width 14 height 8
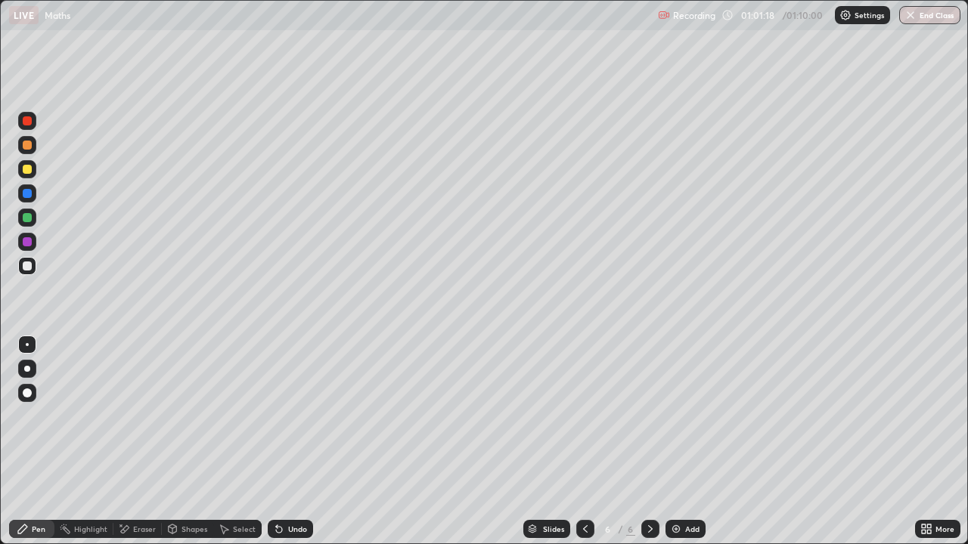
click at [25, 216] on div at bounding box center [27, 217] width 9 height 9
click at [25, 171] on div at bounding box center [27, 169] width 9 height 9
click at [27, 265] on div at bounding box center [27, 266] width 9 height 9
click at [29, 211] on div at bounding box center [27, 218] width 18 height 18
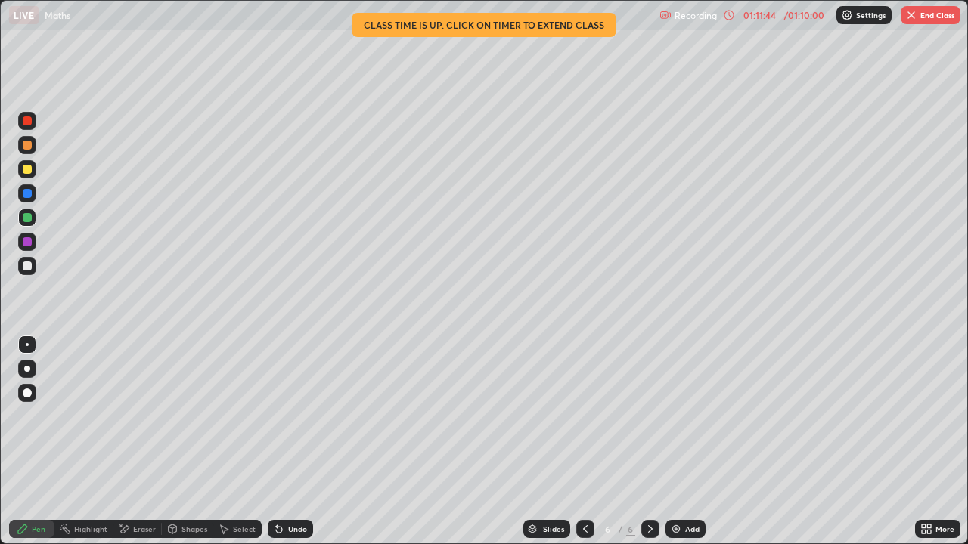
click at [906, 22] on button "End Class" at bounding box center [930, 15] width 60 height 18
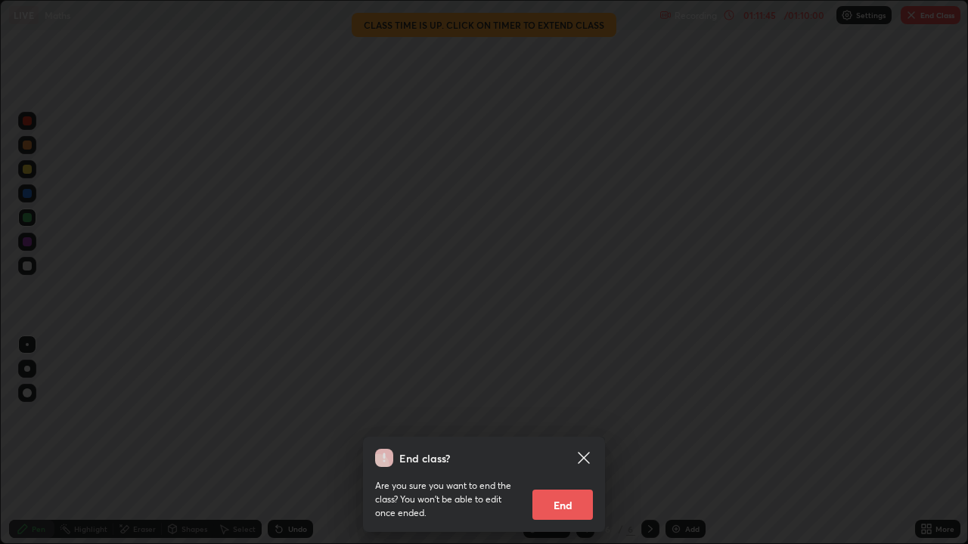
click at [570, 448] on button "End" at bounding box center [562, 505] width 60 height 30
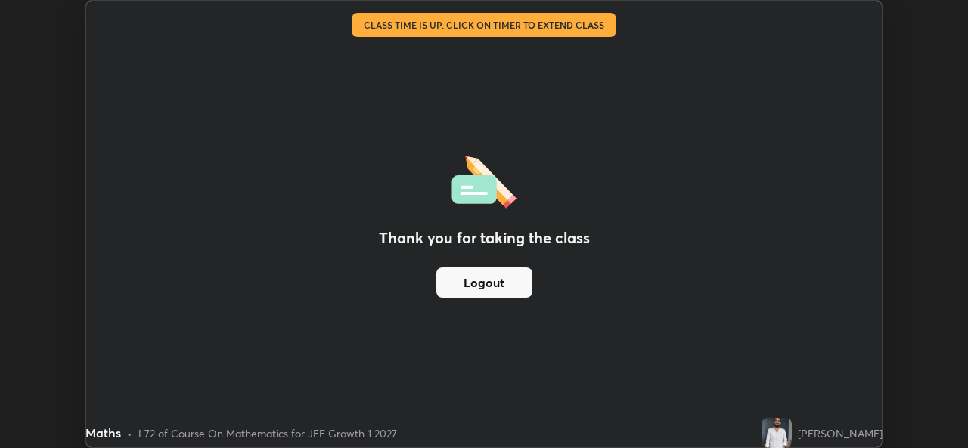
scroll to position [75147, 74628]
